Goal: Check status: Check status

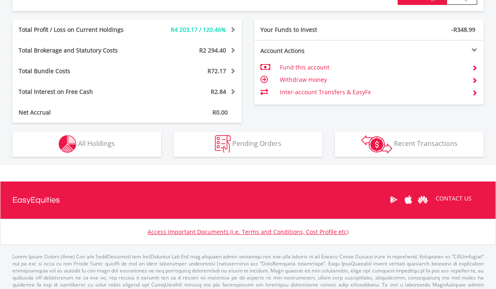
scroll to position [427, 0]
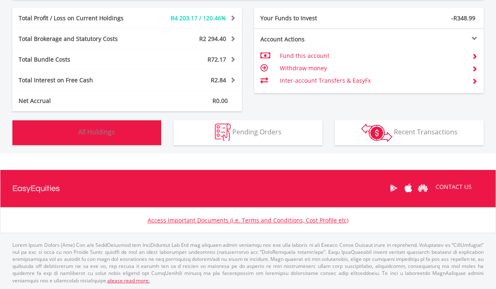
click at [62, 143] on button "Holdings All Holdings" at bounding box center [86, 132] width 149 height 25
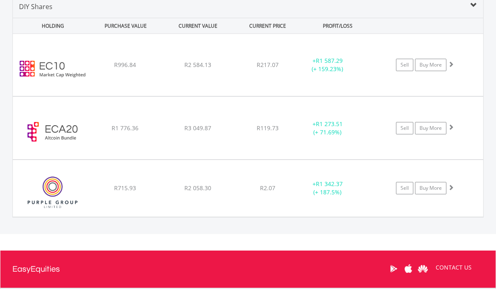
scroll to position [603, 0]
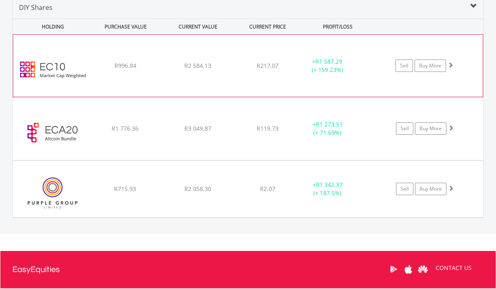
click at [121, 73] on div "﻿ EasyCrypto 10 R996.84 R2 584.13 R217.07 + R1 587.29 (+ 159.23%) Sell Buy More" at bounding box center [248, 66] width 470 height 62
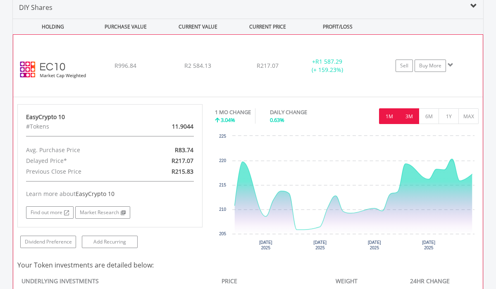
click at [406, 113] on button "3M" at bounding box center [409, 116] width 20 height 16
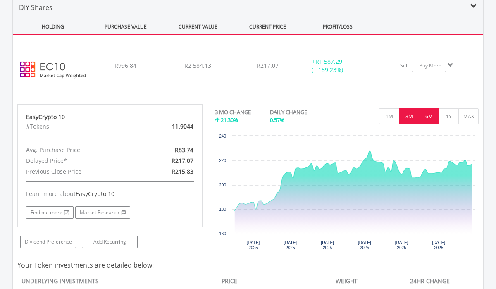
click at [420, 118] on button "6M" at bounding box center [429, 116] width 20 height 16
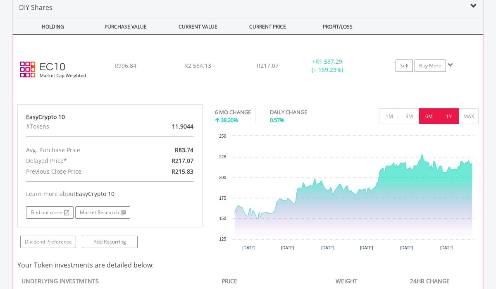
click at [450, 113] on button "1Y" at bounding box center [449, 116] width 20 height 16
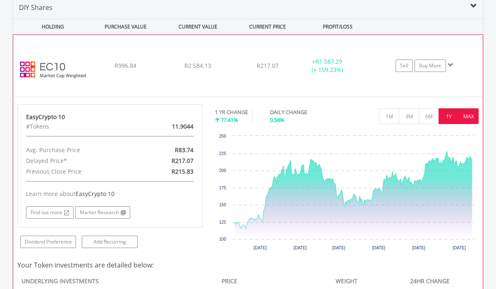
click at [468, 121] on button "MAX" at bounding box center [469, 116] width 20 height 16
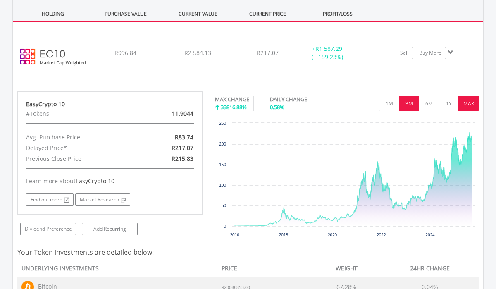
scroll to position [615, 0]
click at [149, 37] on div "﻿ EasyCrypto 10 R996.84 R2 584.13 R217.07 + R1 587.29 (+ 159.23%) Sell Buy More" at bounding box center [248, 54] width 470 height 62
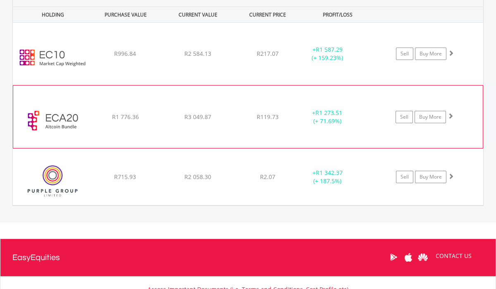
click at [138, 109] on div "﻿ EasyCrypto Altcoin 20 R1 776.36 R3 049.87 R119.73 + R1 273.51 (+ 71.69%) Sell…" at bounding box center [248, 117] width 470 height 62
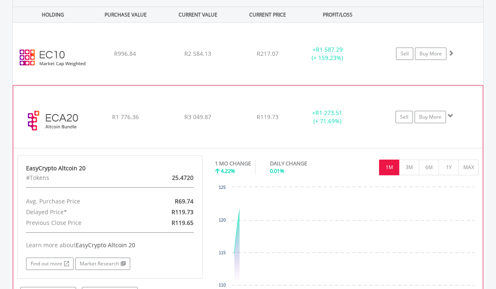
click at [168, 98] on div "﻿ EasyCrypto Altcoin 20 R1 776.36 R3 049.87 R119.73 + R1 273.51 (+ 71.69%) Sell…" at bounding box center [248, 117] width 470 height 62
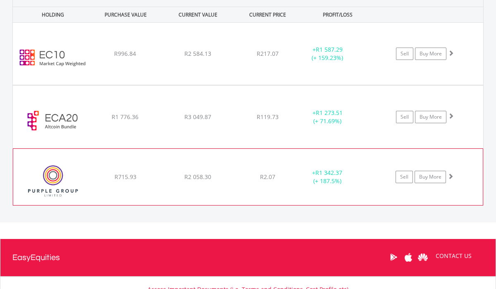
click at [206, 173] on span "R2 058.30" at bounding box center [198, 177] width 27 height 8
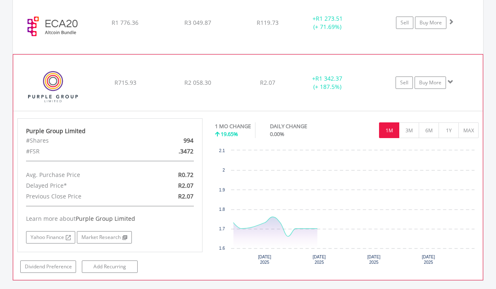
scroll to position [776, 0]
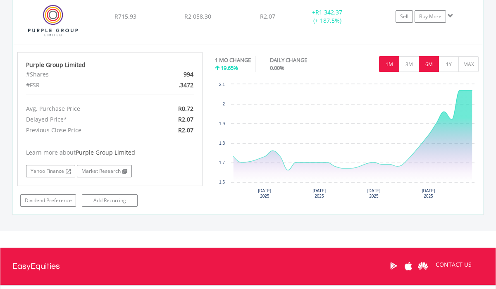
click at [420, 65] on button "6M" at bounding box center [429, 64] width 20 height 16
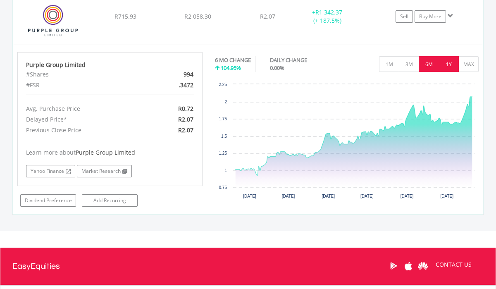
click at [446, 63] on button "1Y" at bounding box center [449, 64] width 20 height 16
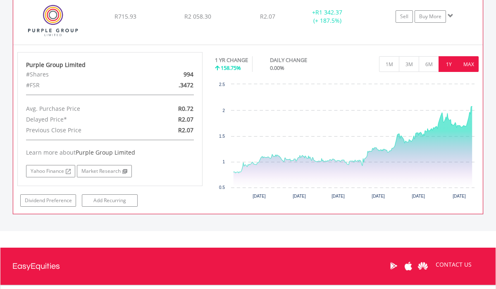
click at [463, 60] on button "MAX" at bounding box center [469, 64] width 20 height 16
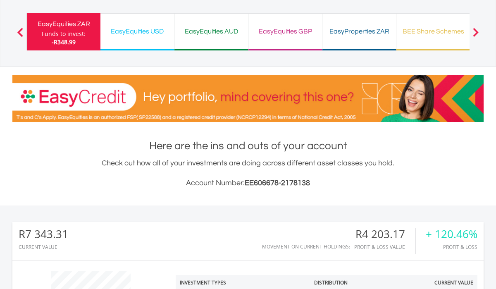
scroll to position [50, 0]
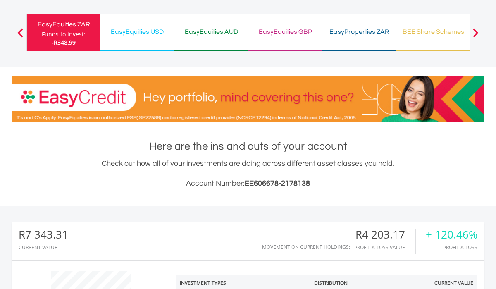
click at [65, 29] on div "EasyEquities ZAR" at bounding box center [64, 25] width 64 height 12
